Goal: Check status: Check status

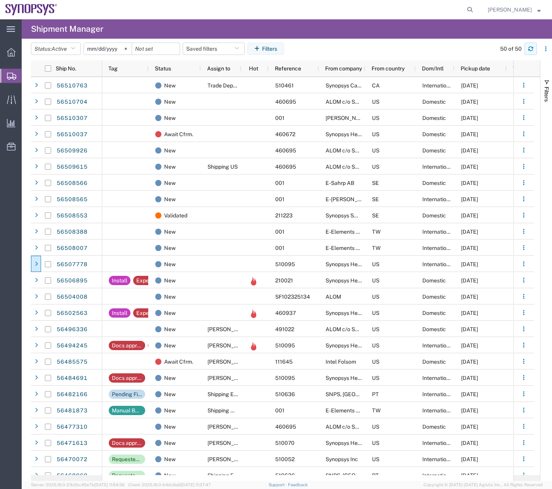
click at [534, 49] on button "button" at bounding box center [530, 49] width 12 height 12
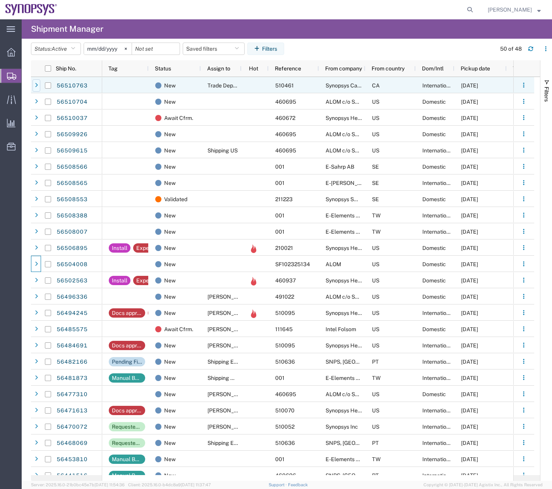
click at [37, 87] on icon at bounding box center [36, 85] width 3 height 5
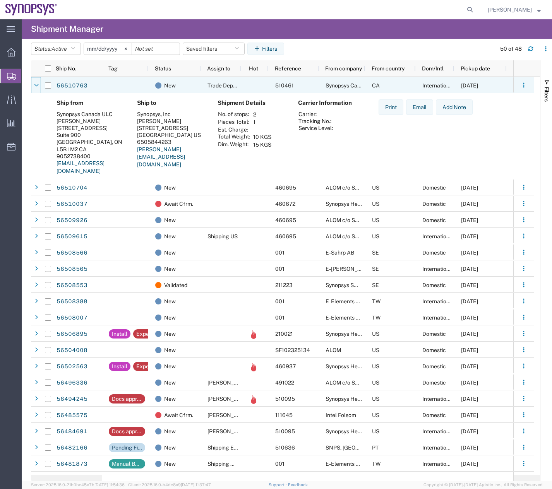
click at [37, 87] on icon at bounding box center [36, 85] width 5 height 5
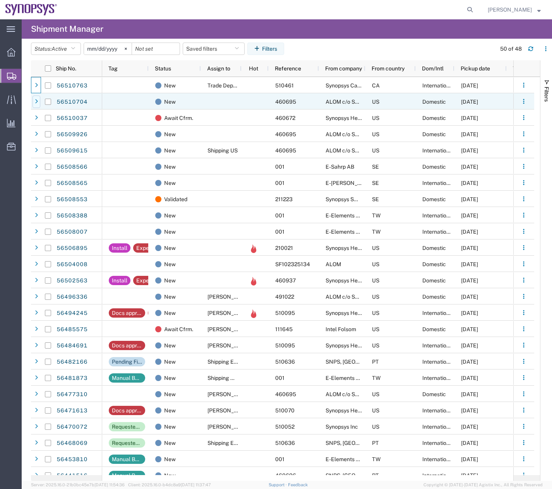
click at [36, 98] on div at bounding box center [37, 102] width 8 height 12
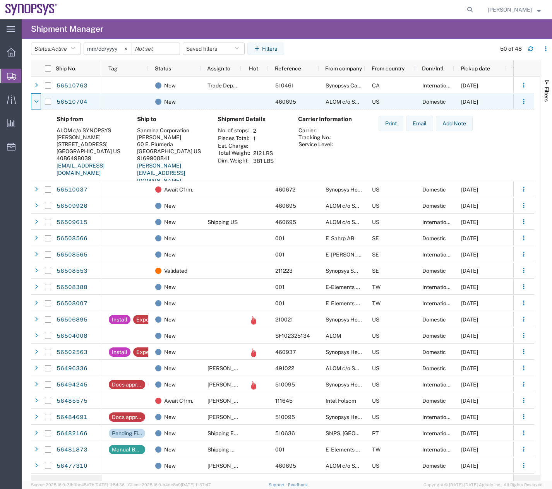
click at [36, 98] on div at bounding box center [37, 102] width 8 height 12
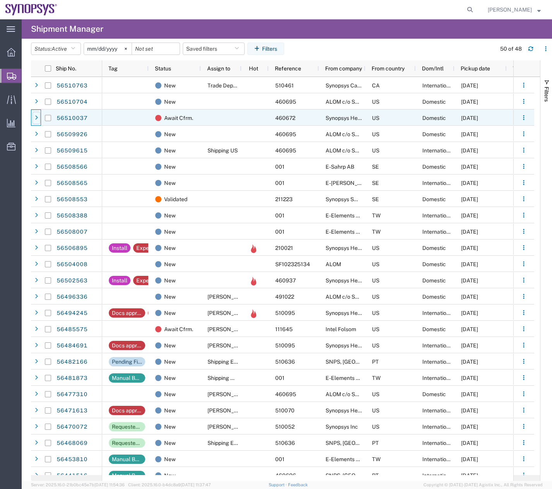
click at [35, 115] on icon at bounding box center [36, 117] width 3 height 5
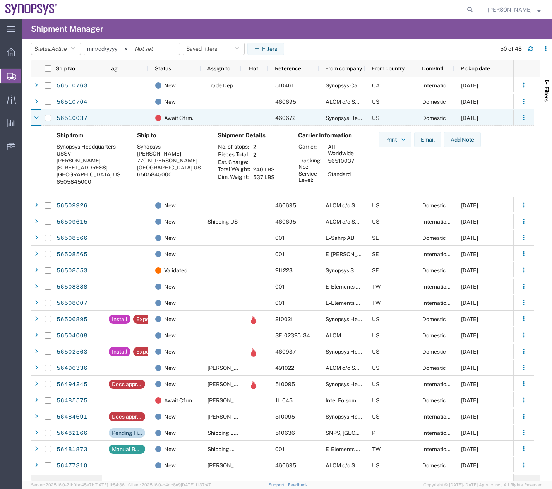
click at [35, 115] on icon at bounding box center [36, 117] width 5 height 5
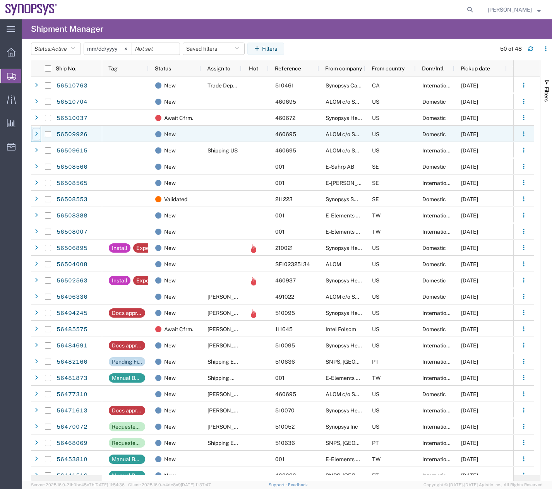
click at [38, 136] on div at bounding box center [37, 134] width 8 height 12
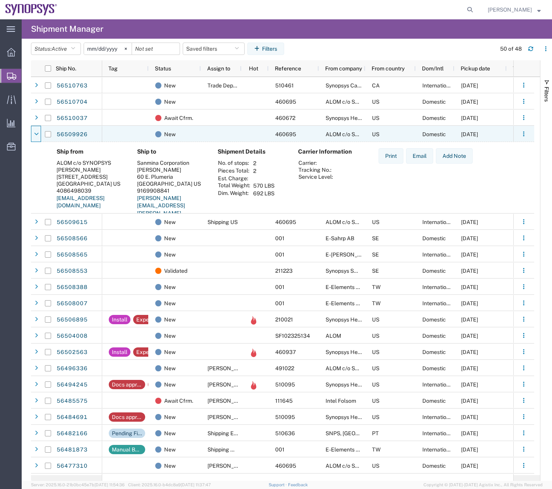
click at [38, 136] on icon at bounding box center [36, 134] width 5 height 5
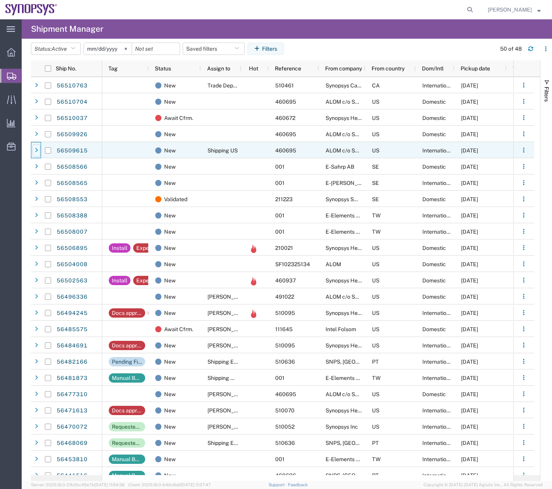
click at [37, 151] on icon at bounding box center [36, 150] width 3 height 5
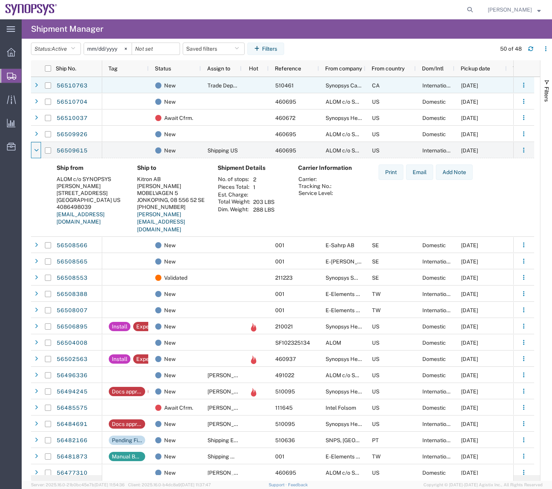
click at [40, 84] on div at bounding box center [47, 85] width 15 height 16
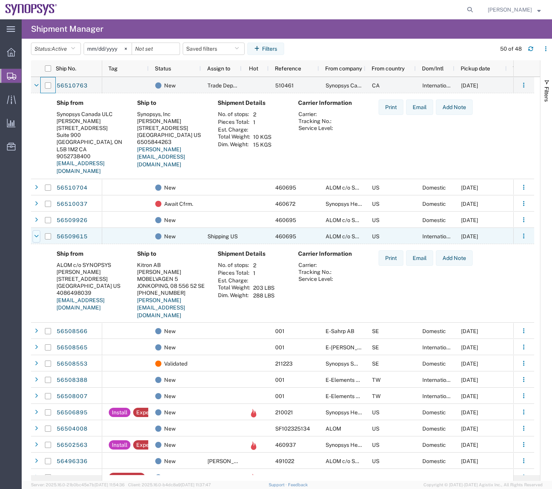
click at [38, 239] on icon at bounding box center [36, 236] width 5 height 5
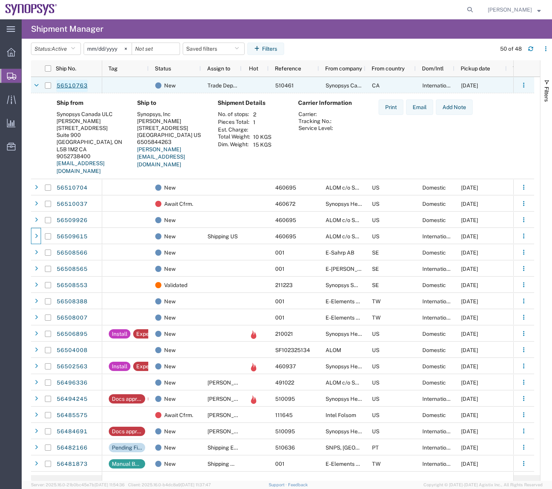
click at [73, 85] on link "56510763" at bounding box center [72, 86] width 32 height 12
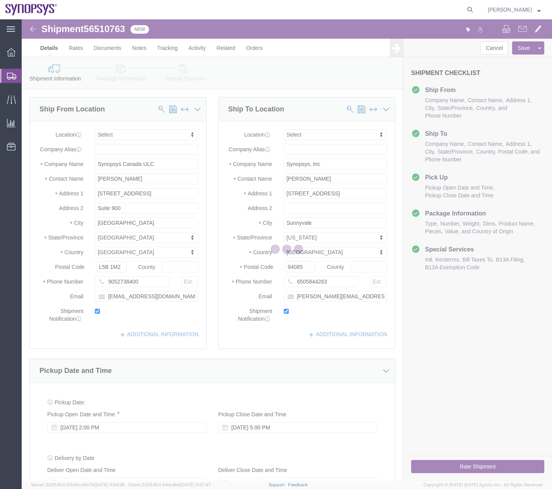
select select
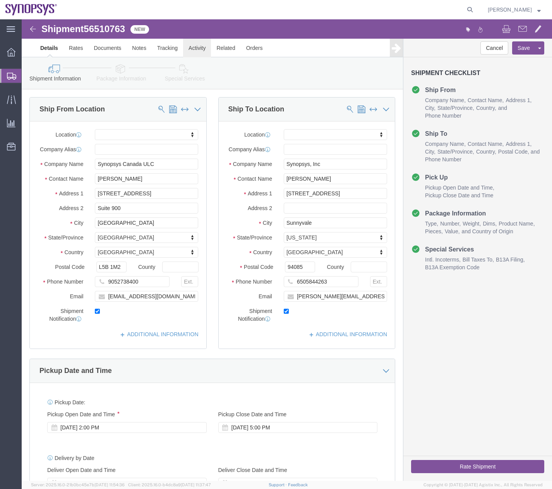
click link "Activity"
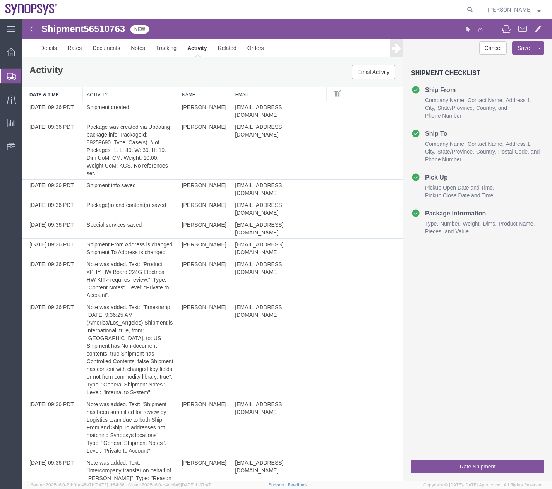
drag, startPoint x: 549, startPoint y: 134, endPoint x: 553, endPoint y: 31, distance: 103.8
click at [8, 75] on icon at bounding box center [11, 76] width 9 height 7
